Goal: Task Accomplishment & Management: Use online tool/utility

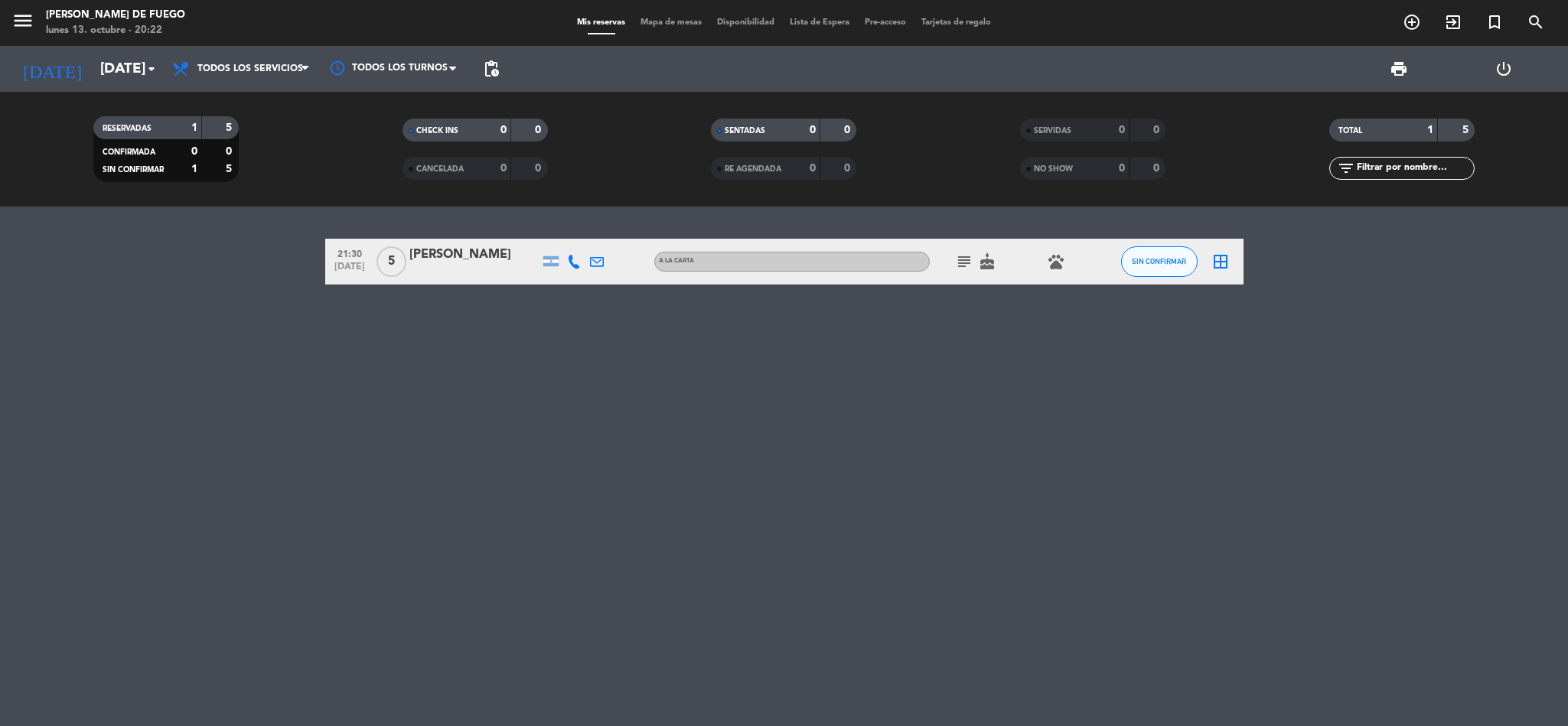
click at [1215, 267] on icon "border_all" at bounding box center [1220, 261] width 18 height 18
click at [1216, 267] on icon "border_all" at bounding box center [1220, 261] width 18 height 18
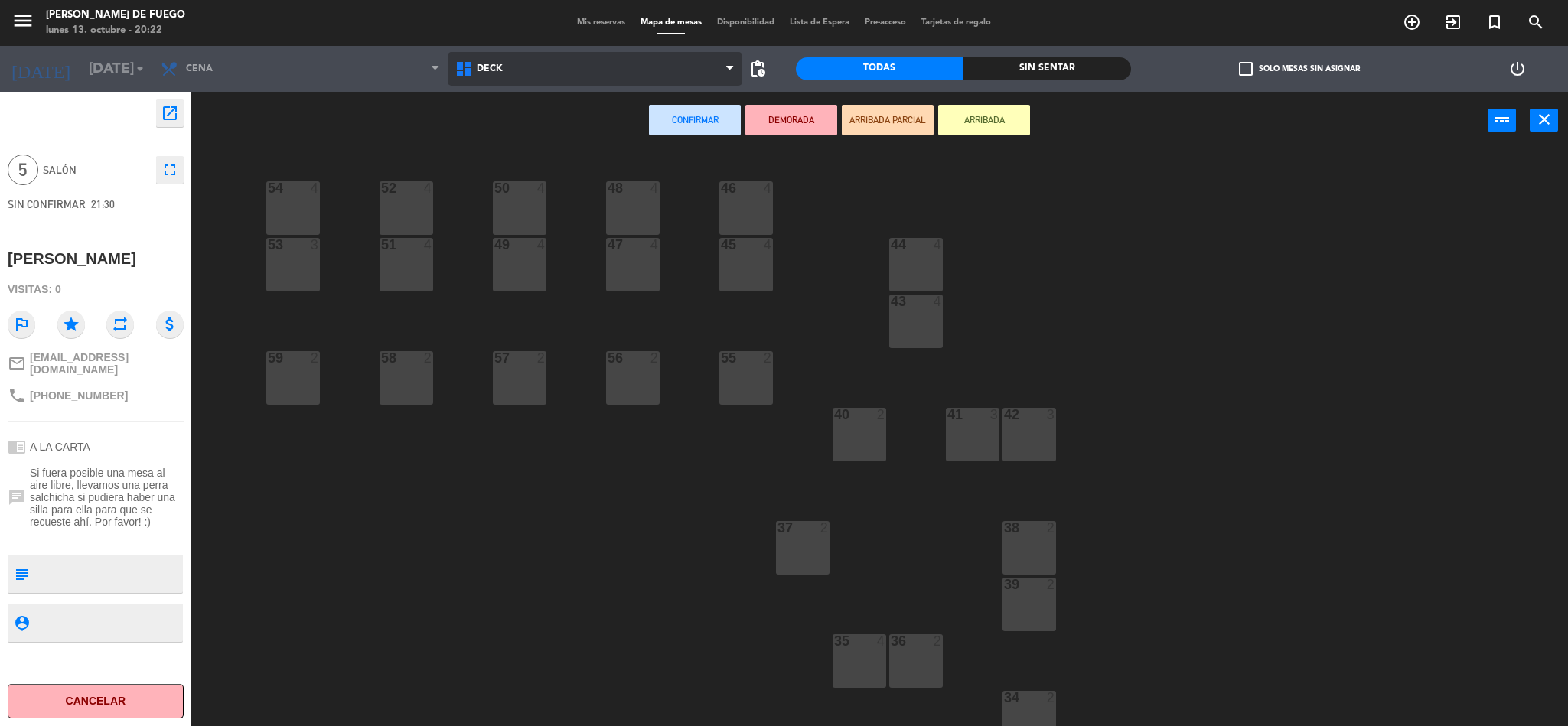
click at [680, 62] on span "DECK" at bounding box center [595, 69] width 295 height 34
click at [666, 81] on span "DECK" at bounding box center [595, 69] width 295 height 34
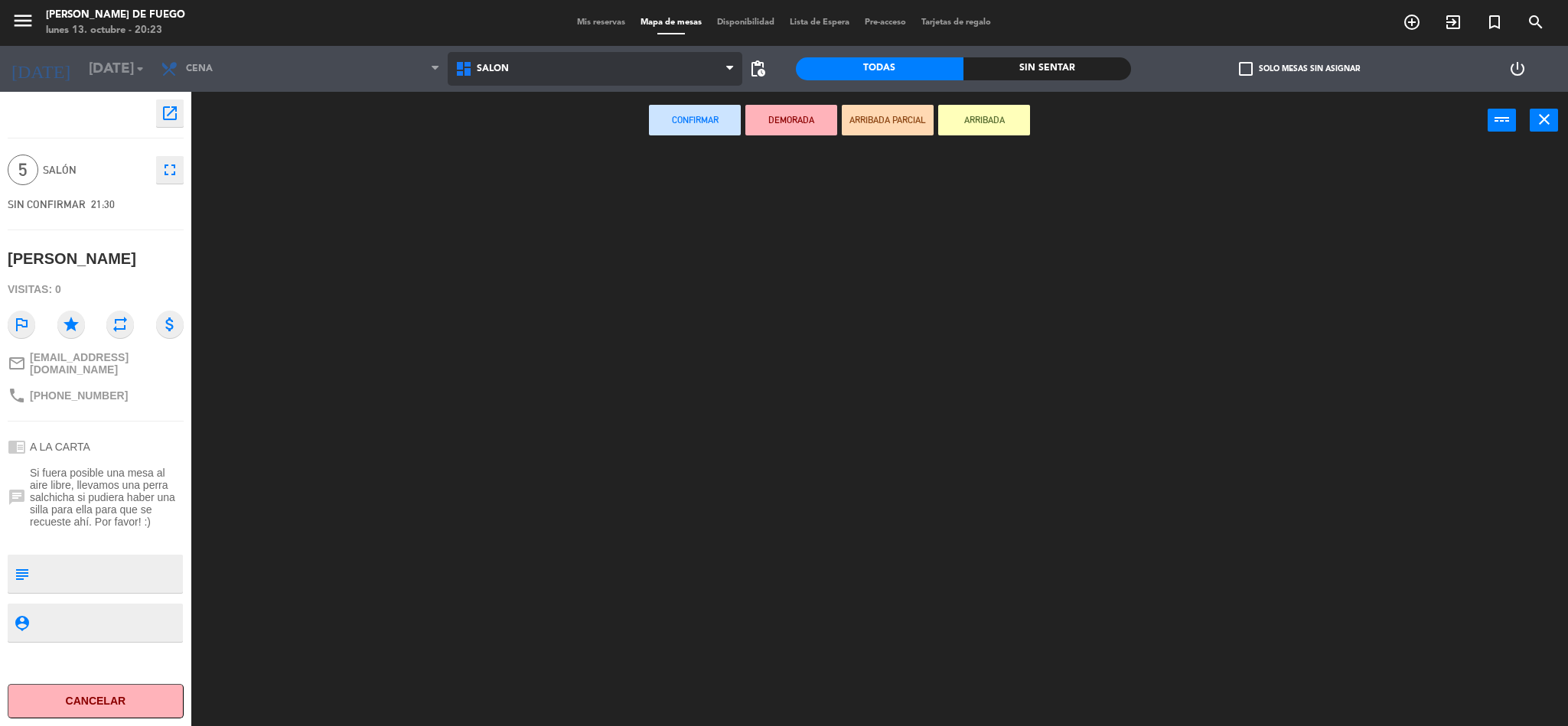
click at [628, 159] on ng-component "menu Arda Bodegon de Fuego [DATE] 13. octubre - 20:23 Mis reservas Mapa de mesa…" at bounding box center [784, 365] width 1568 height 731
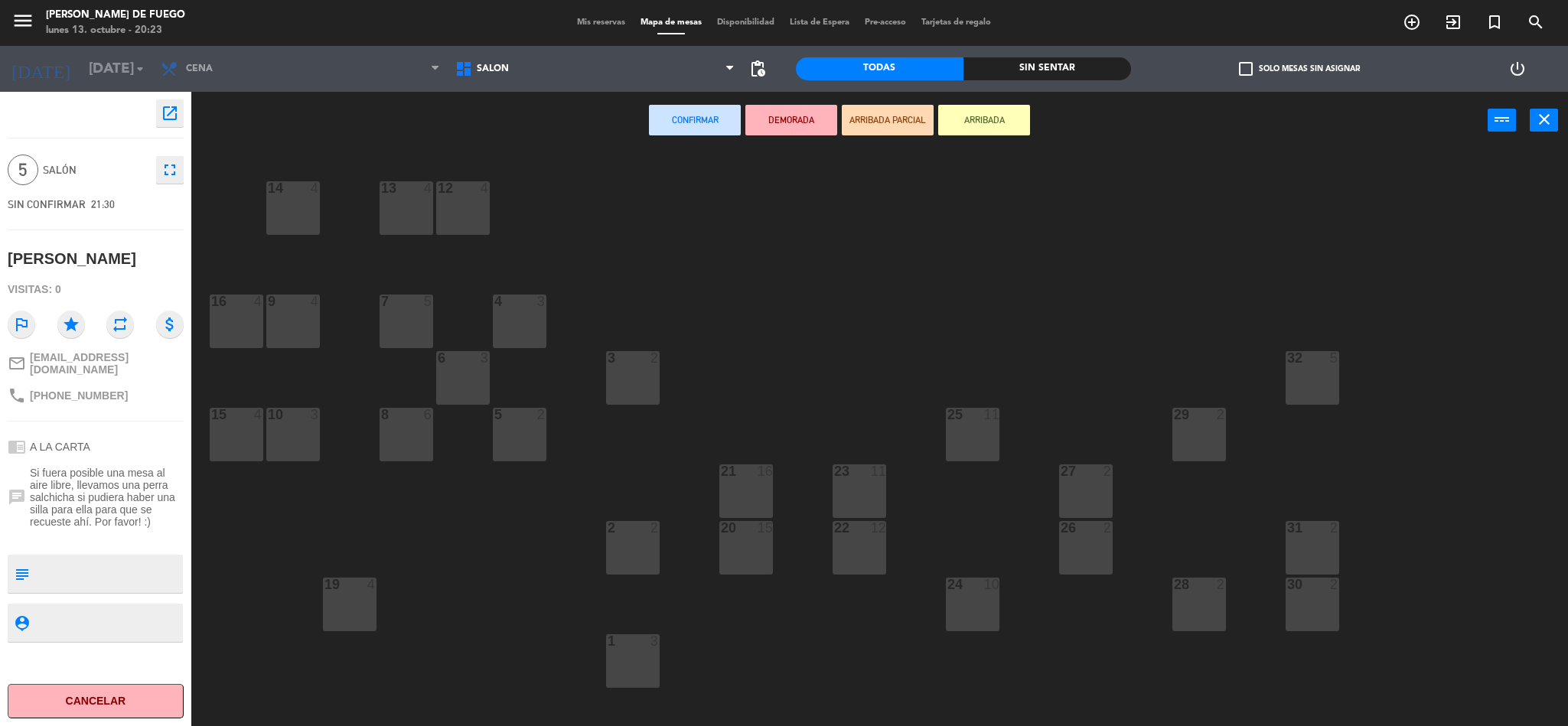
click at [1348, 598] on div "12 4 13 4 14 4 4 3 7 5 9 4 16 4 32 5 3 2 6 3 25 11 29 2 5 2 8 6 10 3 15 4 21 16…" at bounding box center [887, 442] width 1361 height 577
click at [1320, 612] on div "30 2" at bounding box center [1313, 605] width 54 height 54
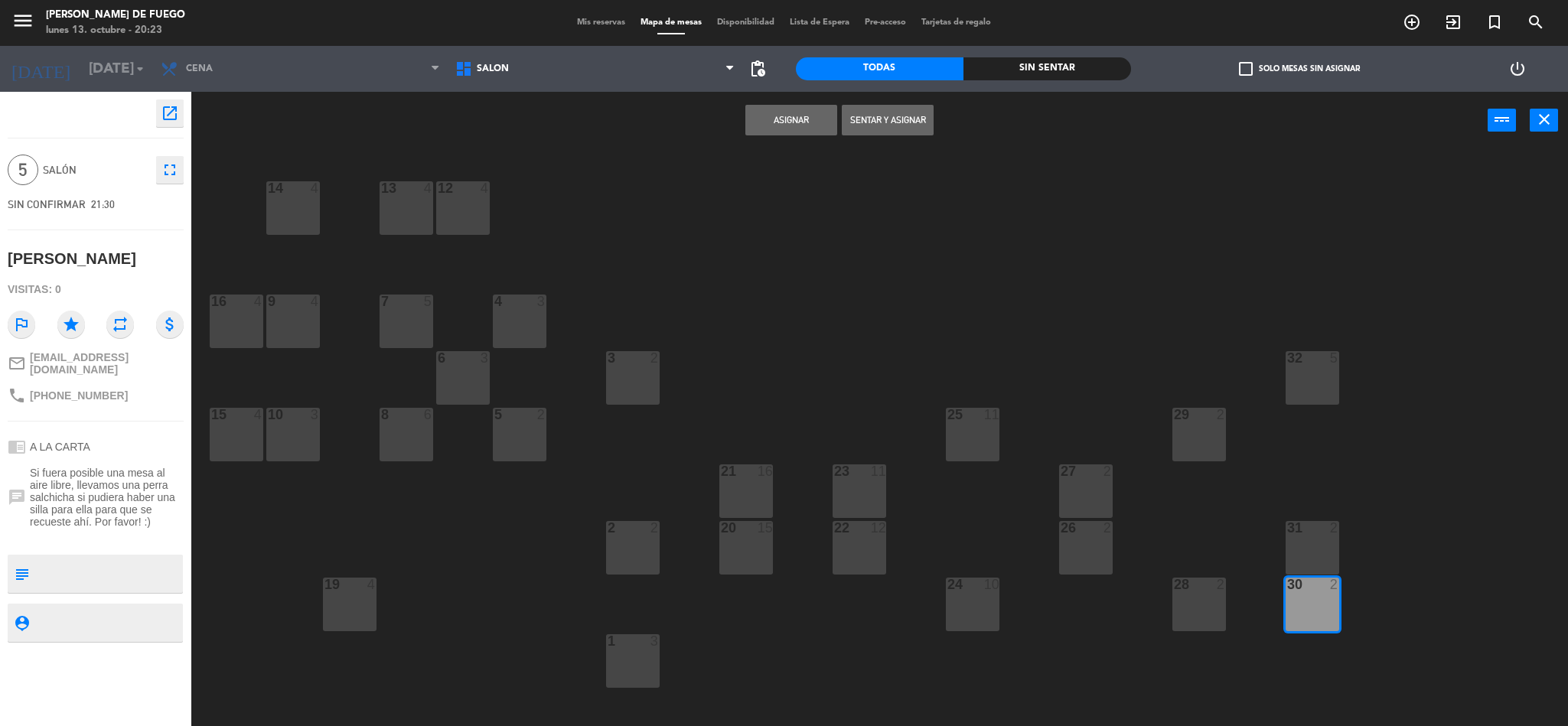
click at [765, 122] on button "Asignar" at bounding box center [791, 120] width 91 height 31
